Goal: Task Accomplishment & Management: Complete application form

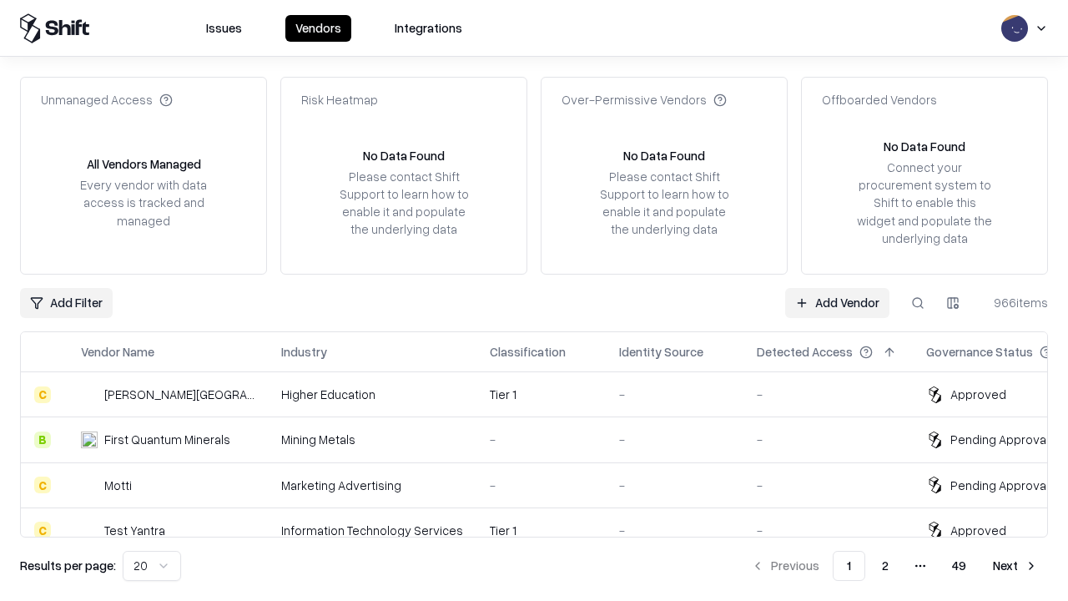
click at [837, 302] on link "Add Vendor" at bounding box center [837, 303] width 104 height 30
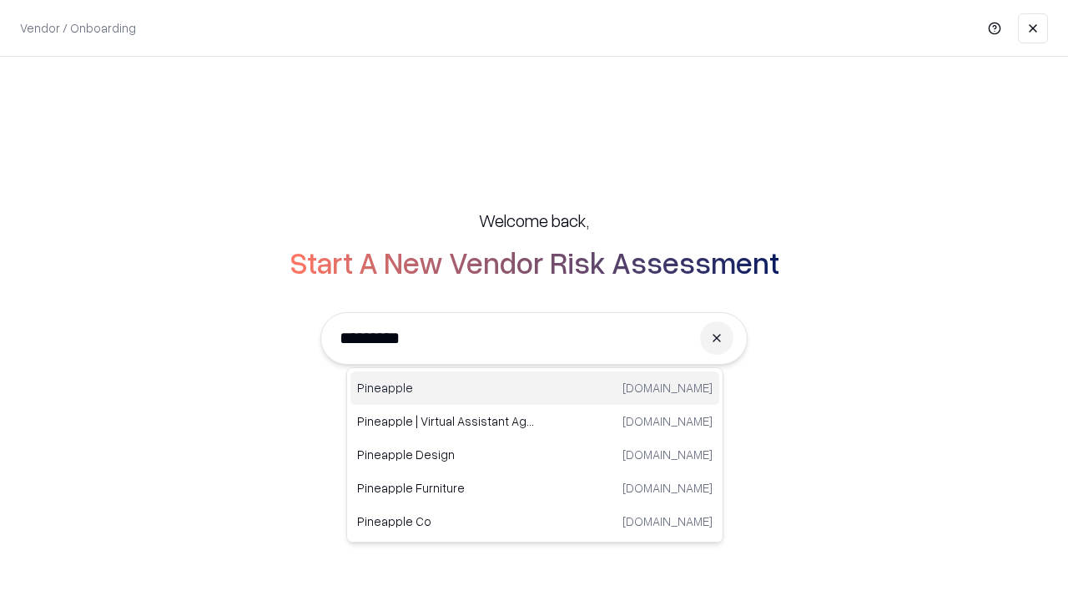
click at [535, 388] on div "Pineapple [DOMAIN_NAME]" at bounding box center [534, 387] width 369 height 33
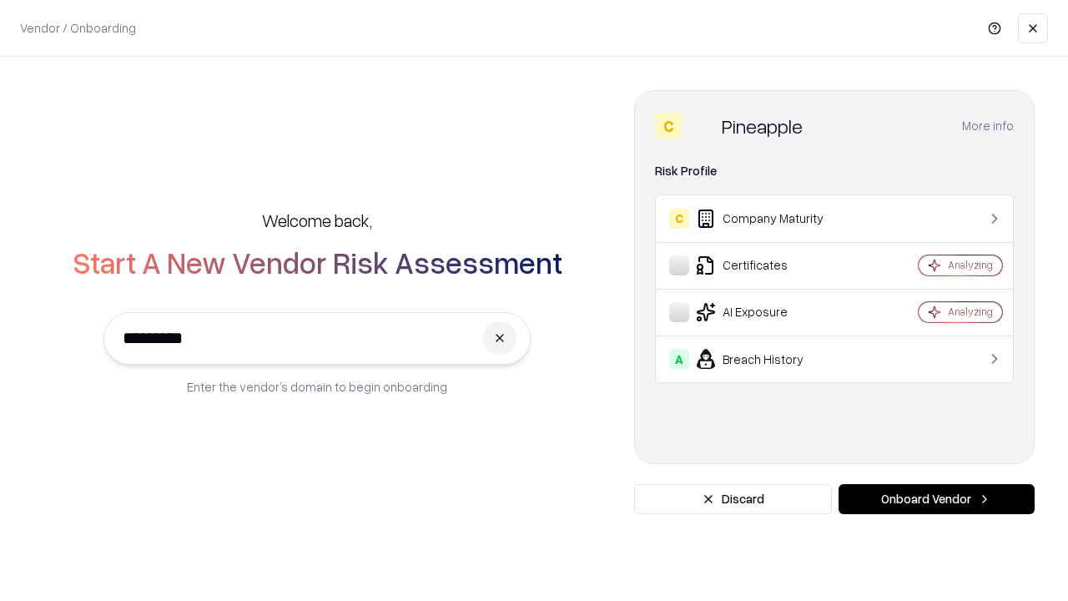
type input "*********"
click at [936, 499] on button "Onboard Vendor" at bounding box center [936, 499] width 196 height 30
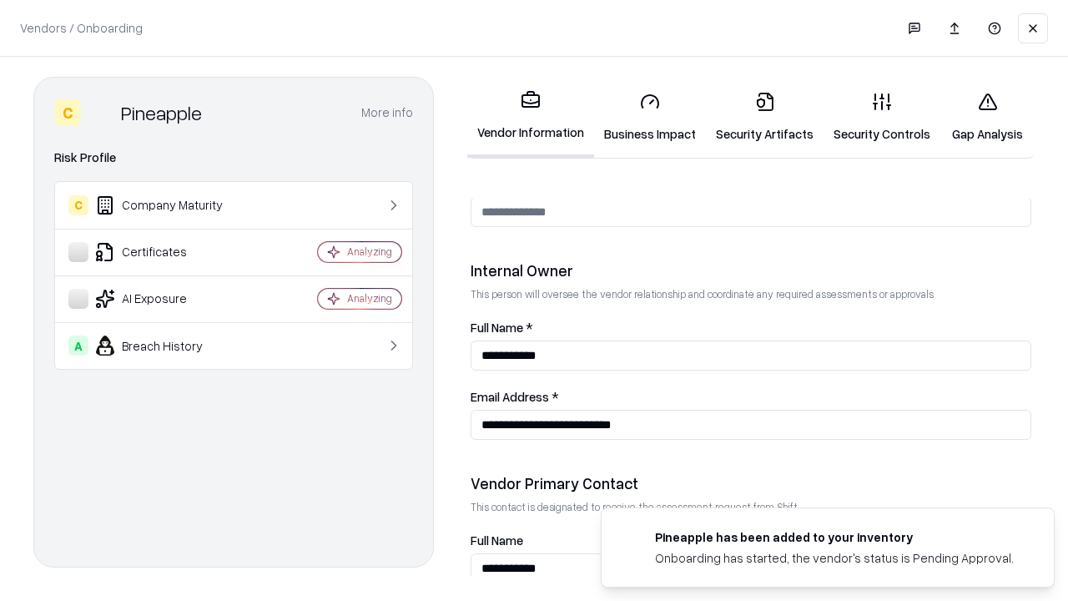
scroll to position [864, 0]
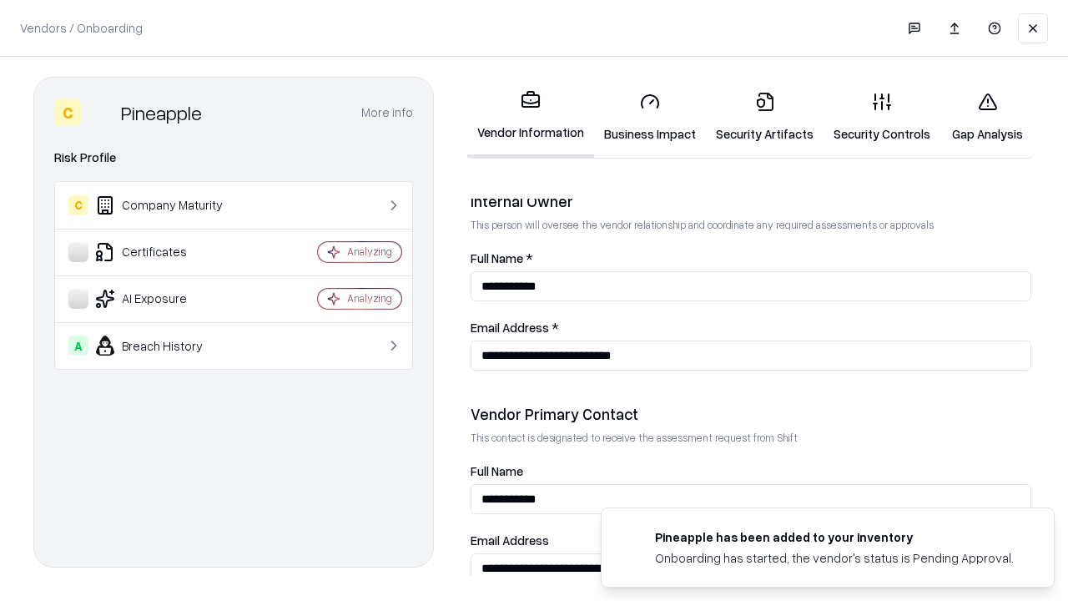
click at [650, 117] on link "Business Impact" at bounding box center [650, 117] width 112 height 78
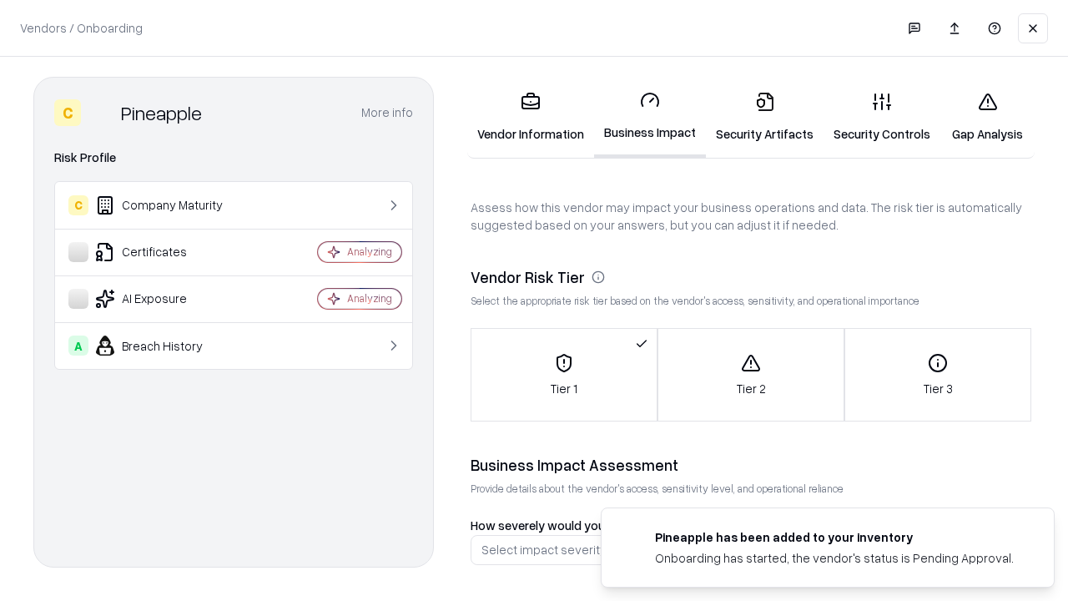
click at [987, 117] on link "Gap Analysis" at bounding box center [987, 117] width 94 height 78
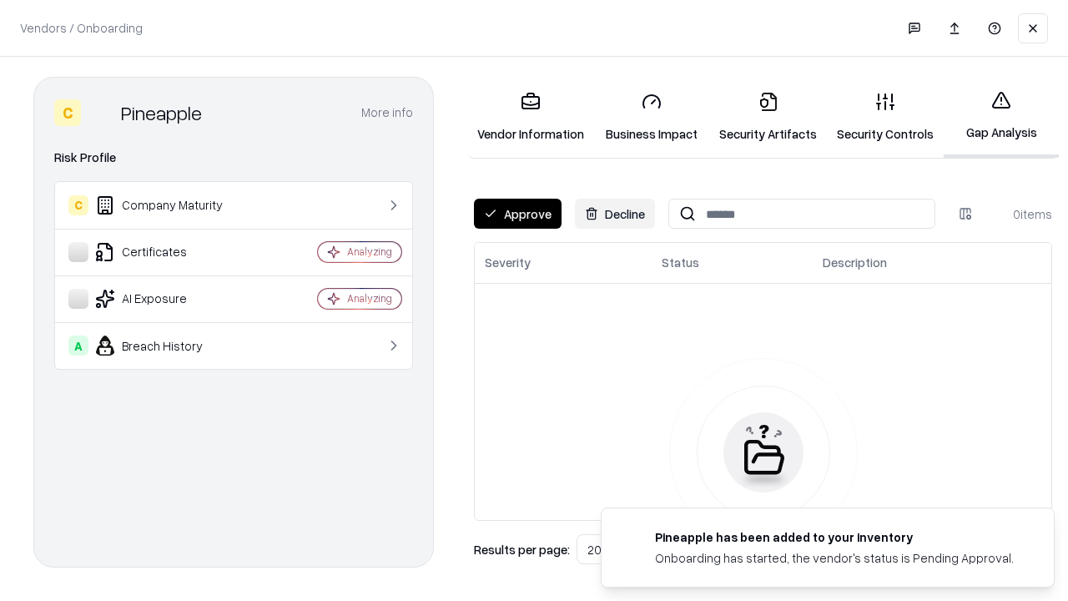
click at [517, 214] on button "Approve" at bounding box center [518, 214] width 88 height 30
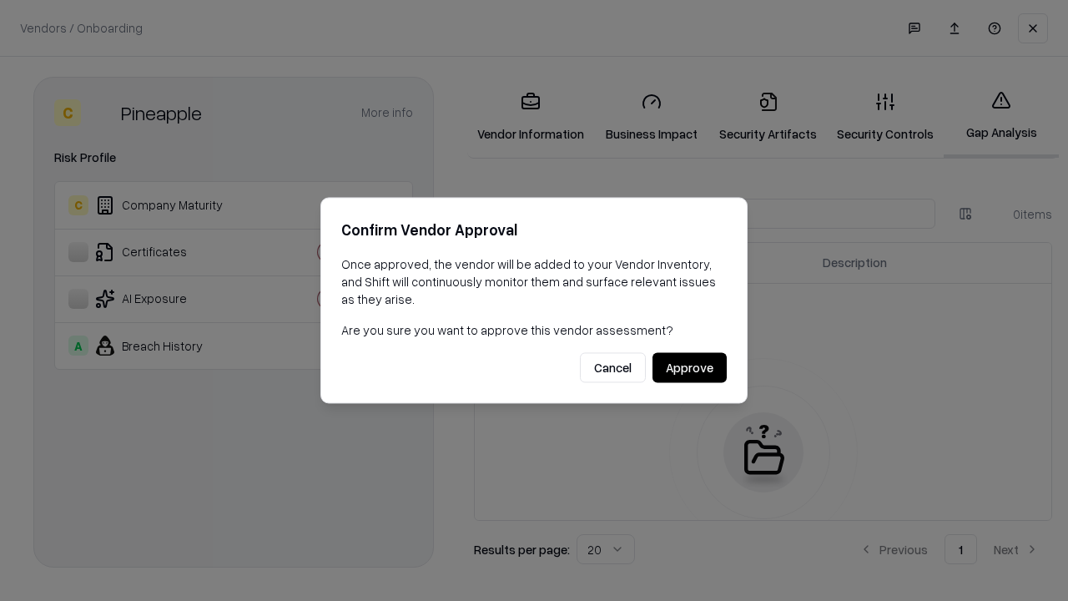
click at [689, 367] on button "Approve" at bounding box center [689, 368] width 74 height 30
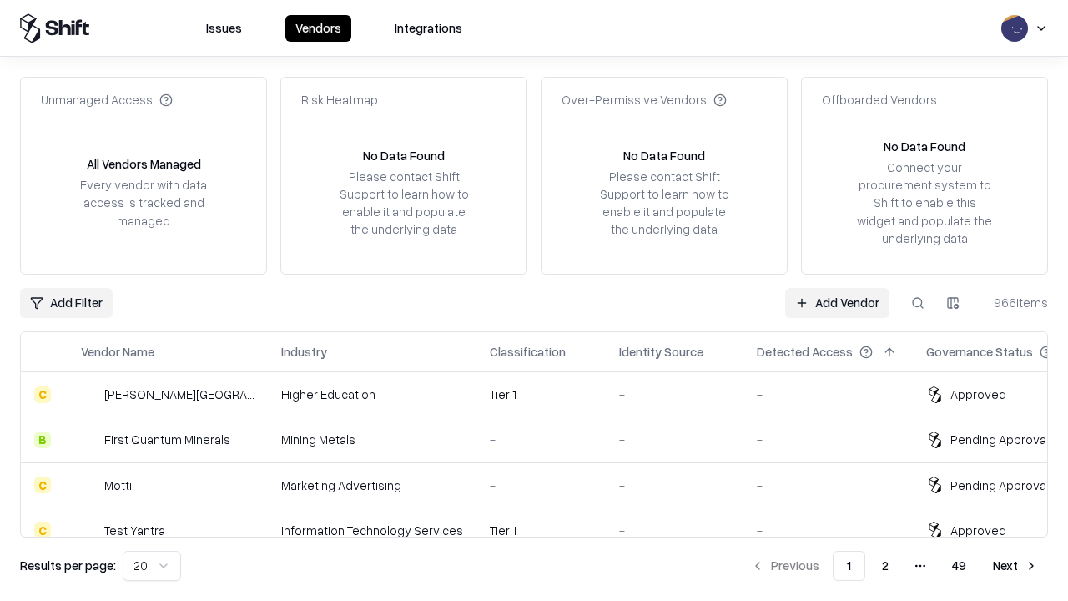
type input "*********"
click at [837, 302] on link "Add Vendor" at bounding box center [837, 303] width 104 height 30
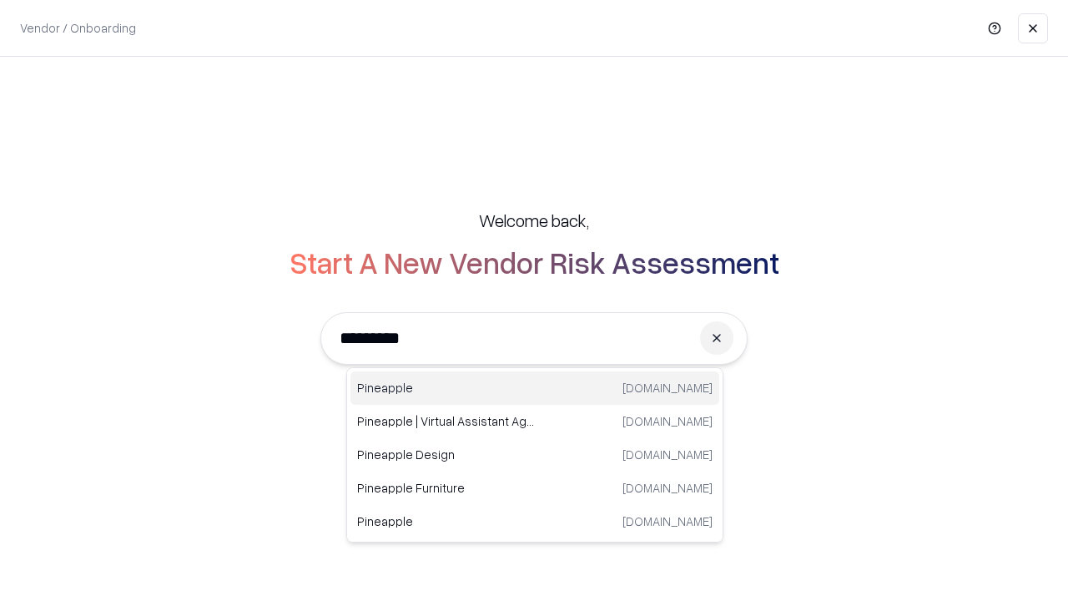
click at [535, 388] on div "Pineapple [DOMAIN_NAME]" at bounding box center [534, 387] width 369 height 33
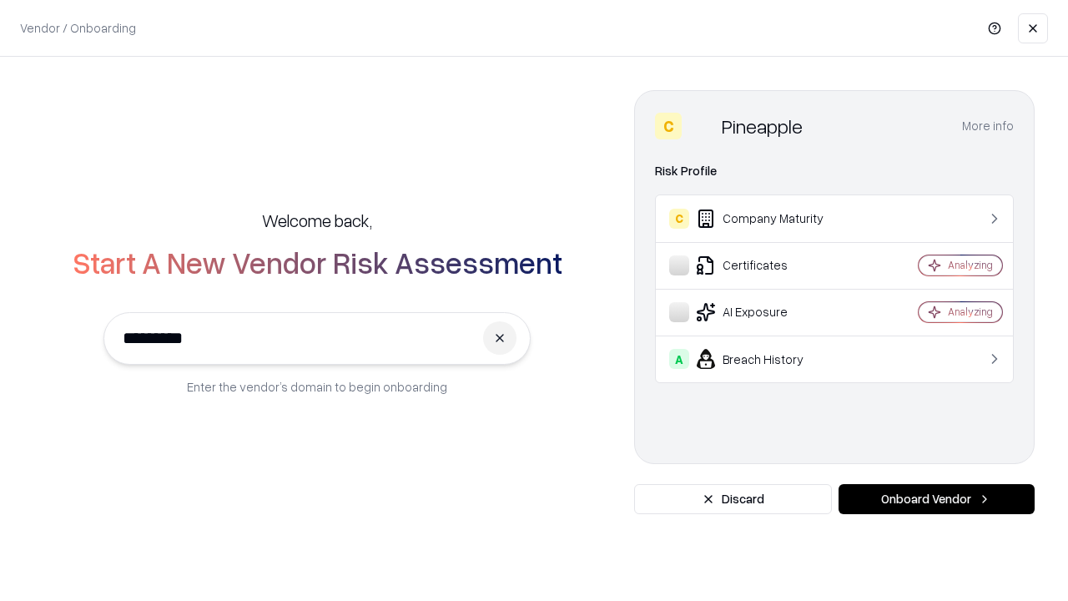
type input "*********"
click at [936, 499] on button "Onboard Vendor" at bounding box center [936, 499] width 196 height 30
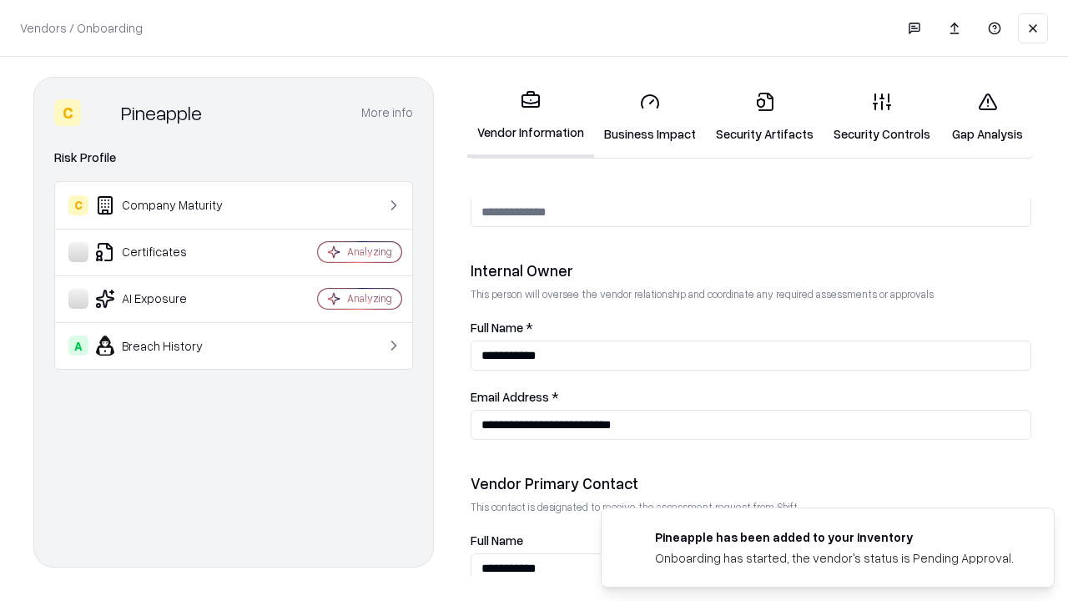
scroll to position [864, 0]
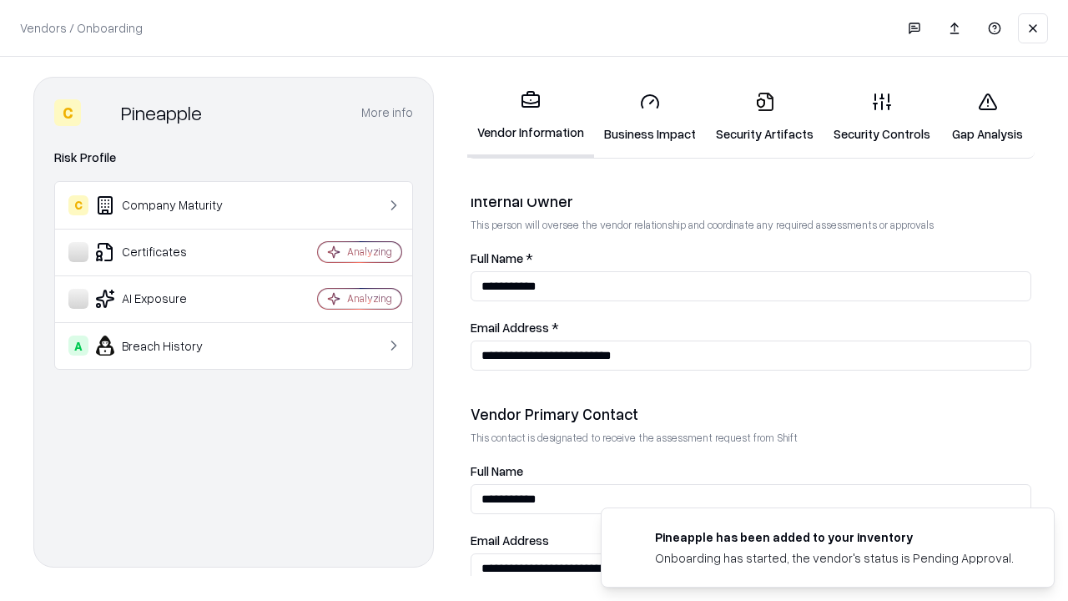
click at [987, 117] on link "Gap Analysis" at bounding box center [987, 117] width 94 height 78
